Goal: Information Seeking & Learning: Learn about a topic

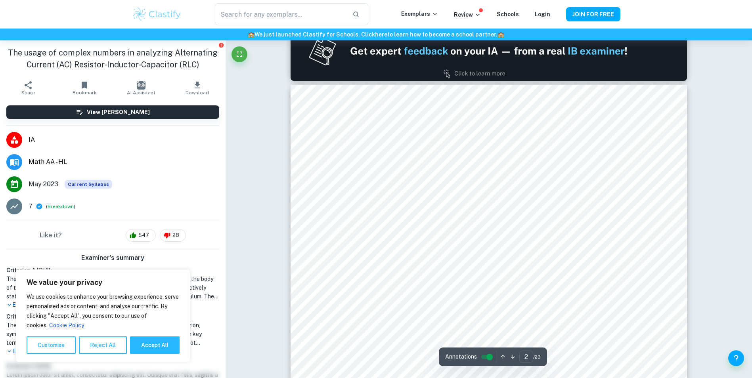
scroll to position [595, 0]
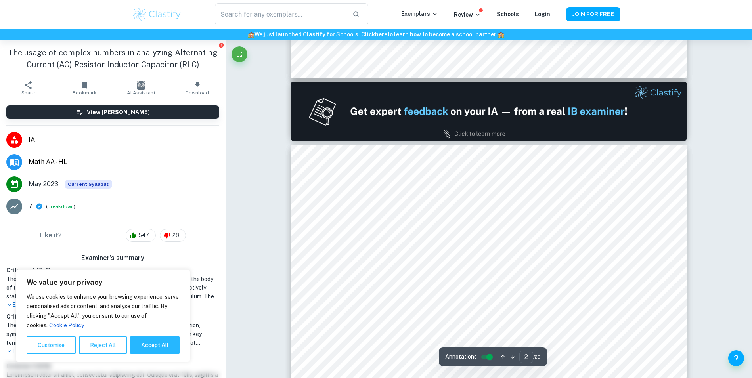
type input "1"
